Goal: Transaction & Acquisition: Book appointment/travel/reservation

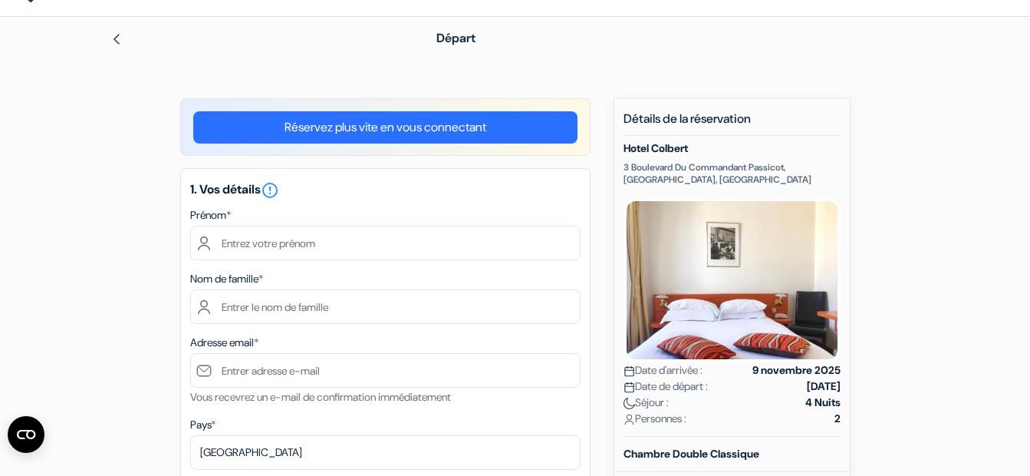
scroll to position [97, 0]
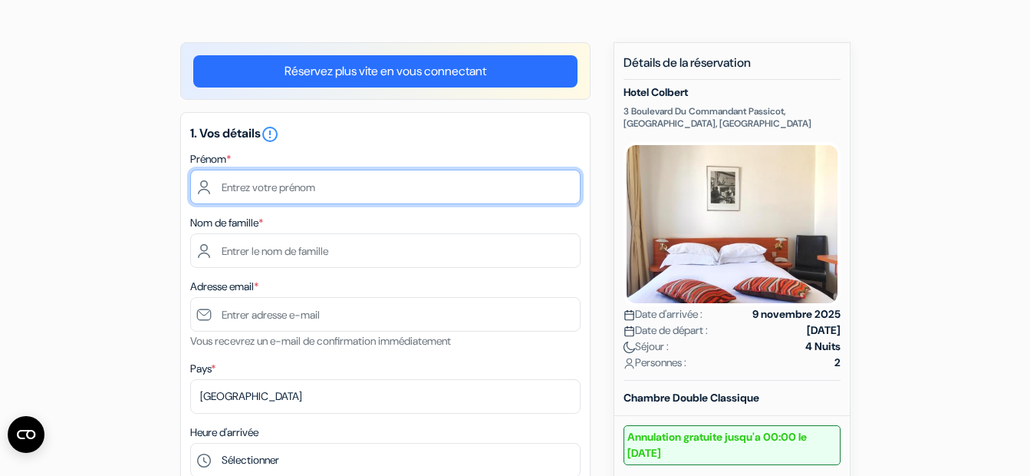
click at [270, 187] on input "text" at bounding box center [385, 187] width 390 height 35
type input "[PERSON_NAME]"
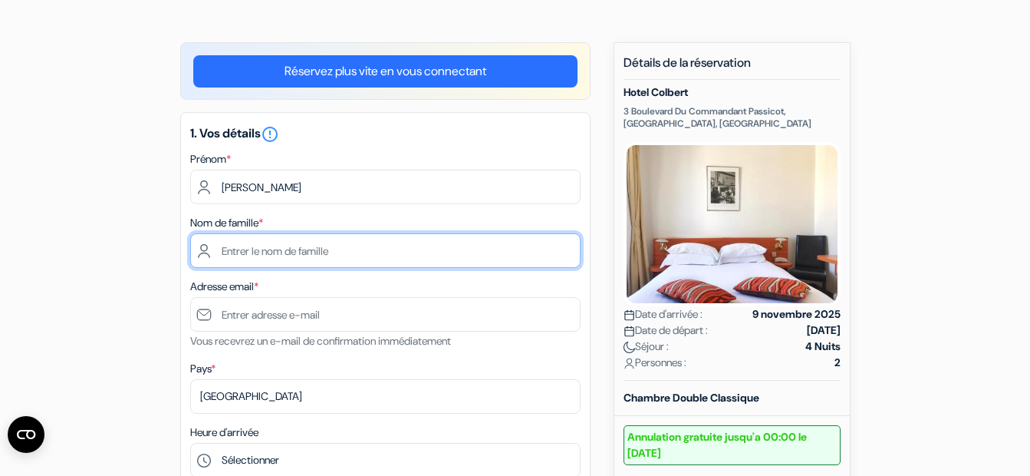
type input "GUEYE"
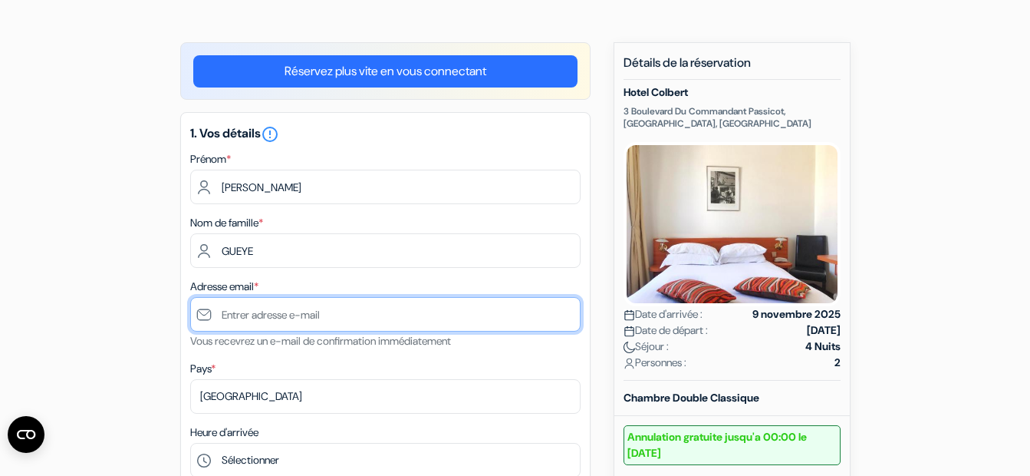
type input "[EMAIL_ADDRESS][DOMAIN_NAME]"
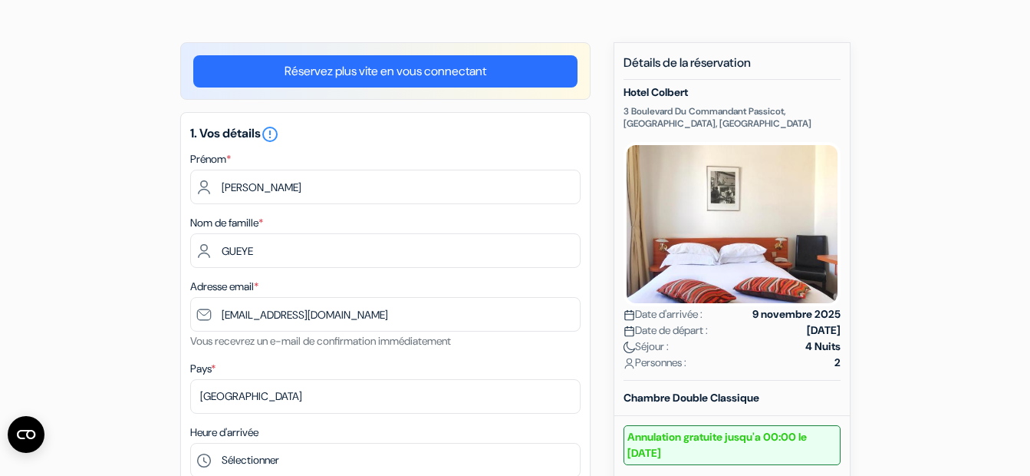
type input "0665570058"
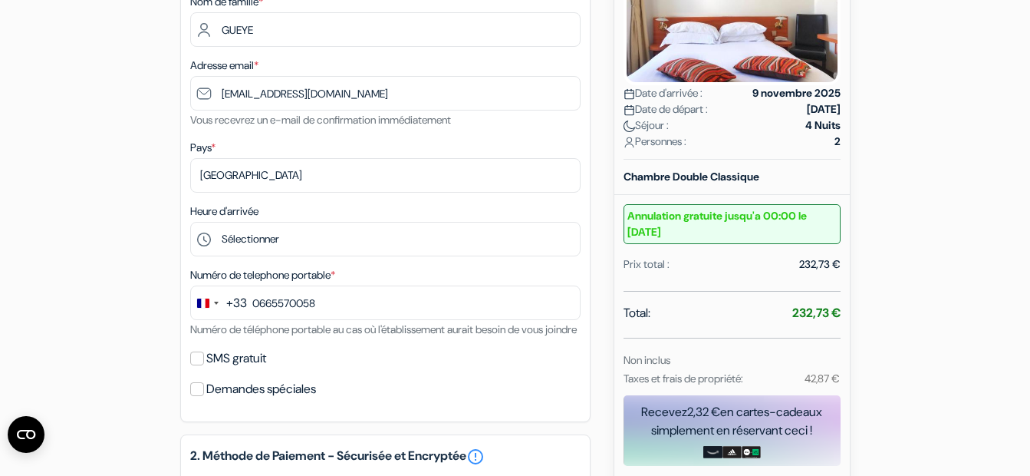
scroll to position [323, 0]
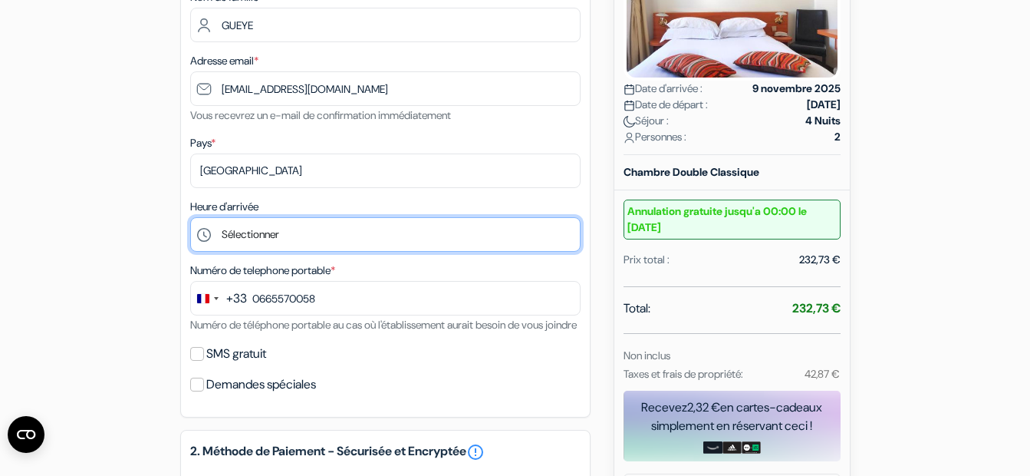
click at [276, 224] on select "Sélectionner 15:00 16:00 17:00 18:00 19:00 20:00 21:00 22:00 23:00 0:00" at bounding box center [385, 234] width 390 height 35
select select "15"
click at [190, 217] on select "Sélectionner 15:00 16:00 17:00 18:00 19:00 20:00 21:00 22:00 23:00 0:00" at bounding box center [385, 234] width 390 height 35
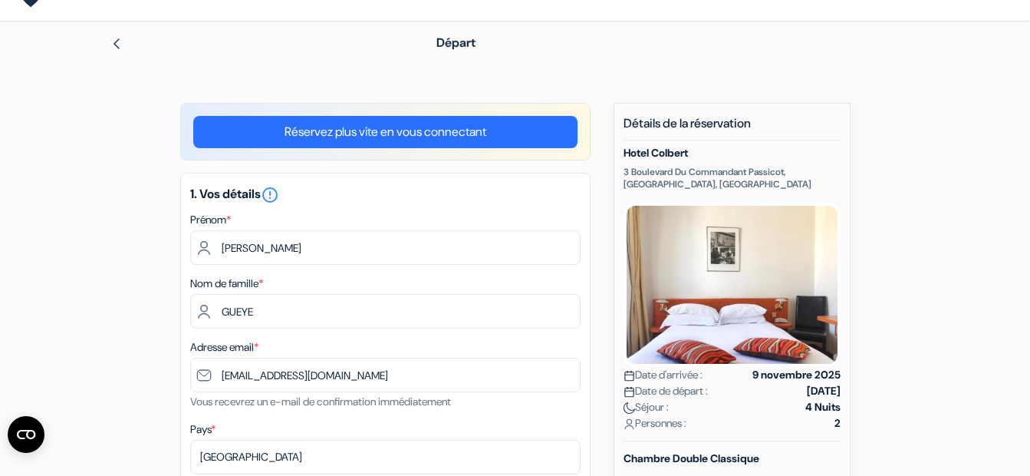
scroll to position [0, 0]
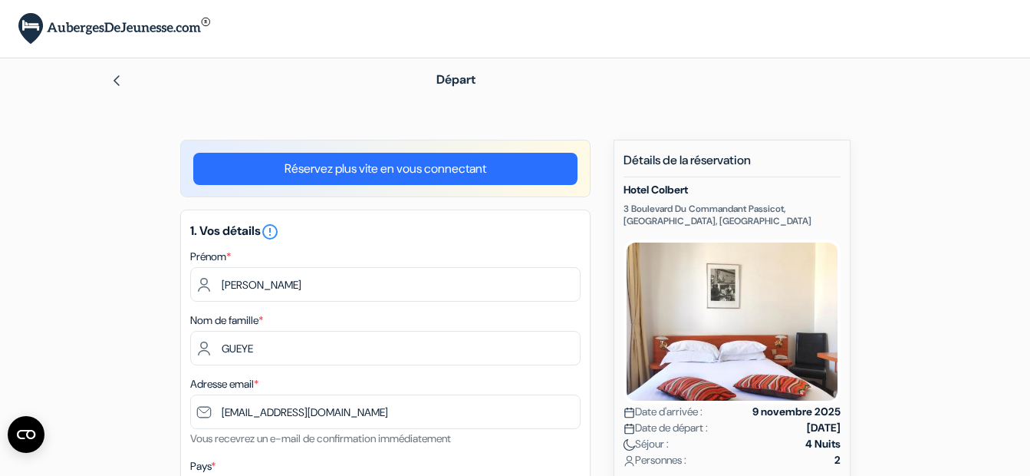
click at [118, 78] on img at bounding box center [116, 80] width 12 height 12
